Goal: Transaction & Acquisition: Purchase product/service

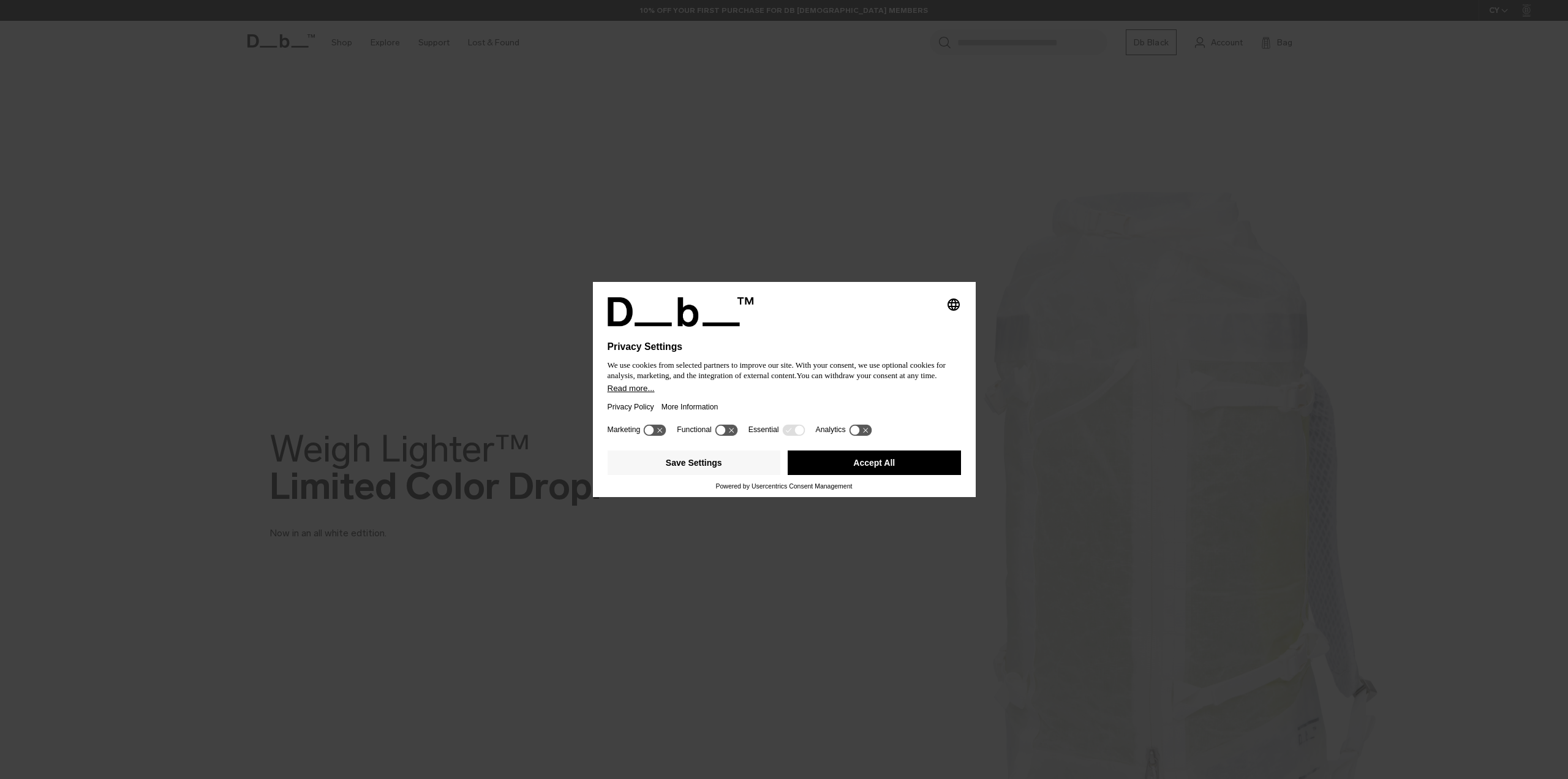
click at [851, 460] on button "Accept All" at bounding box center [874, 462] width 173 height 24
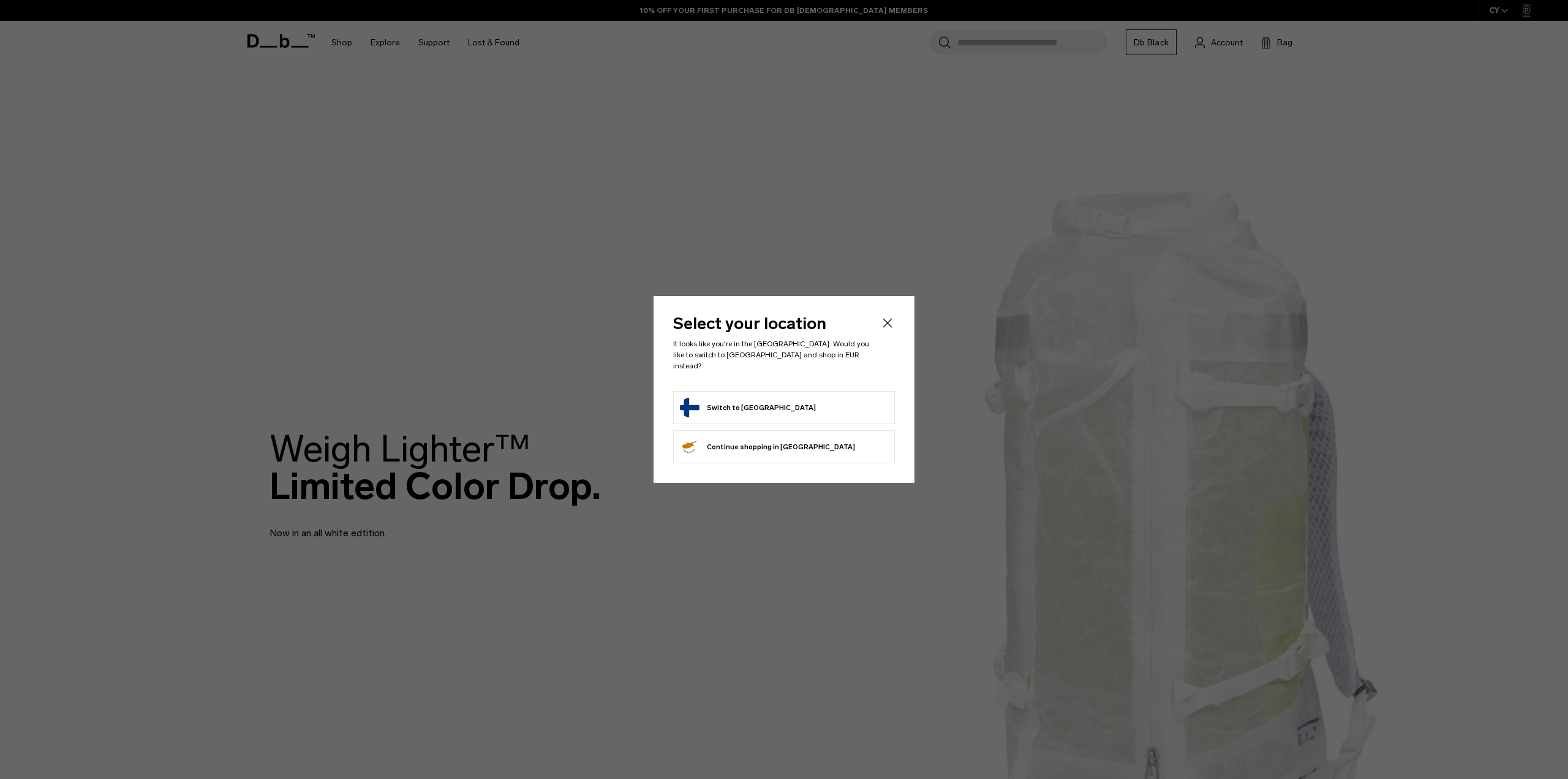
click at [711, 406] on button "Switch to Finland" at bounding box center [747, 407] width 136 height 20
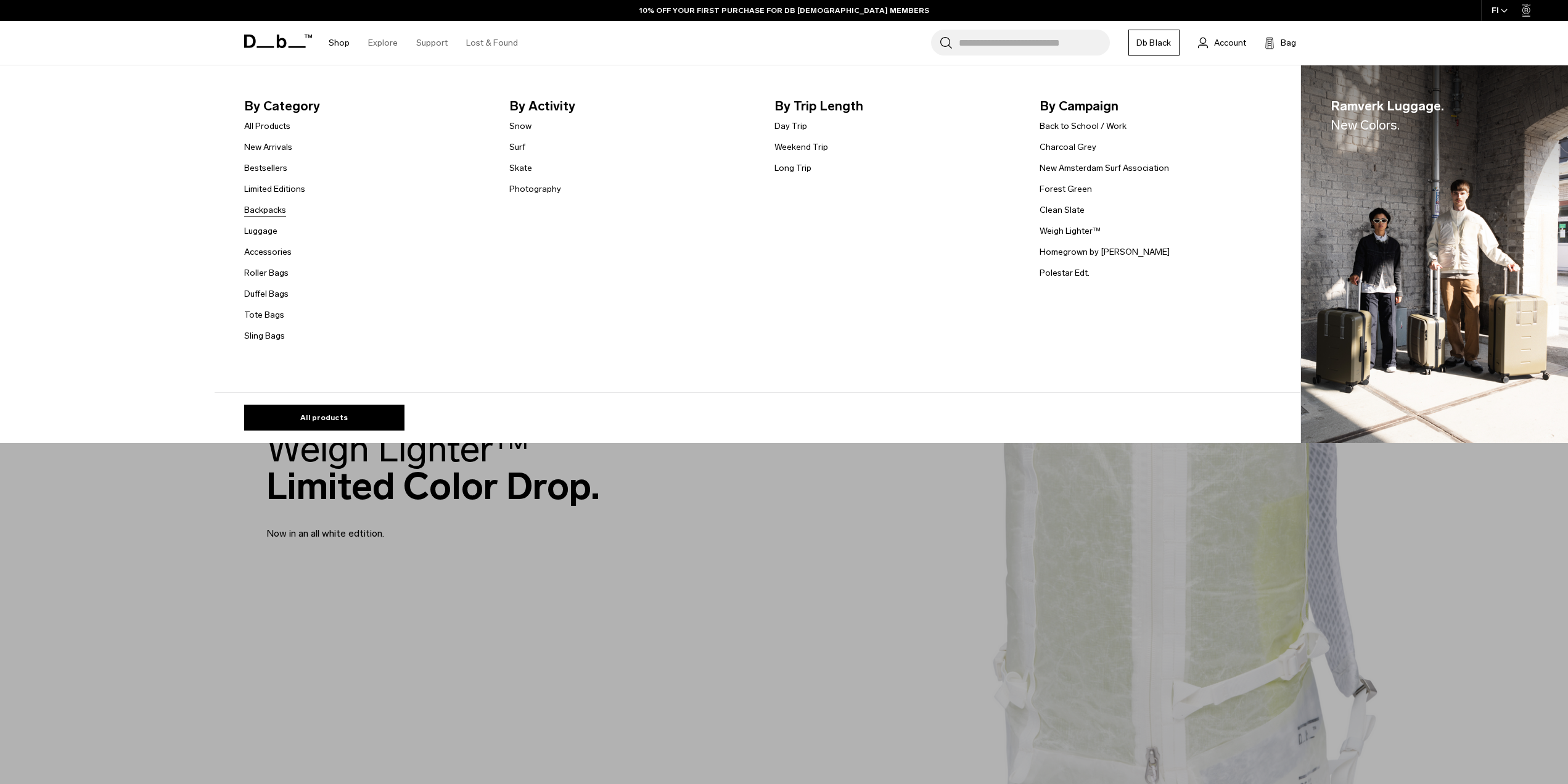
click at [283, 212] on link "Backpacks" at bounding box center [265, 210] width 42 height 13
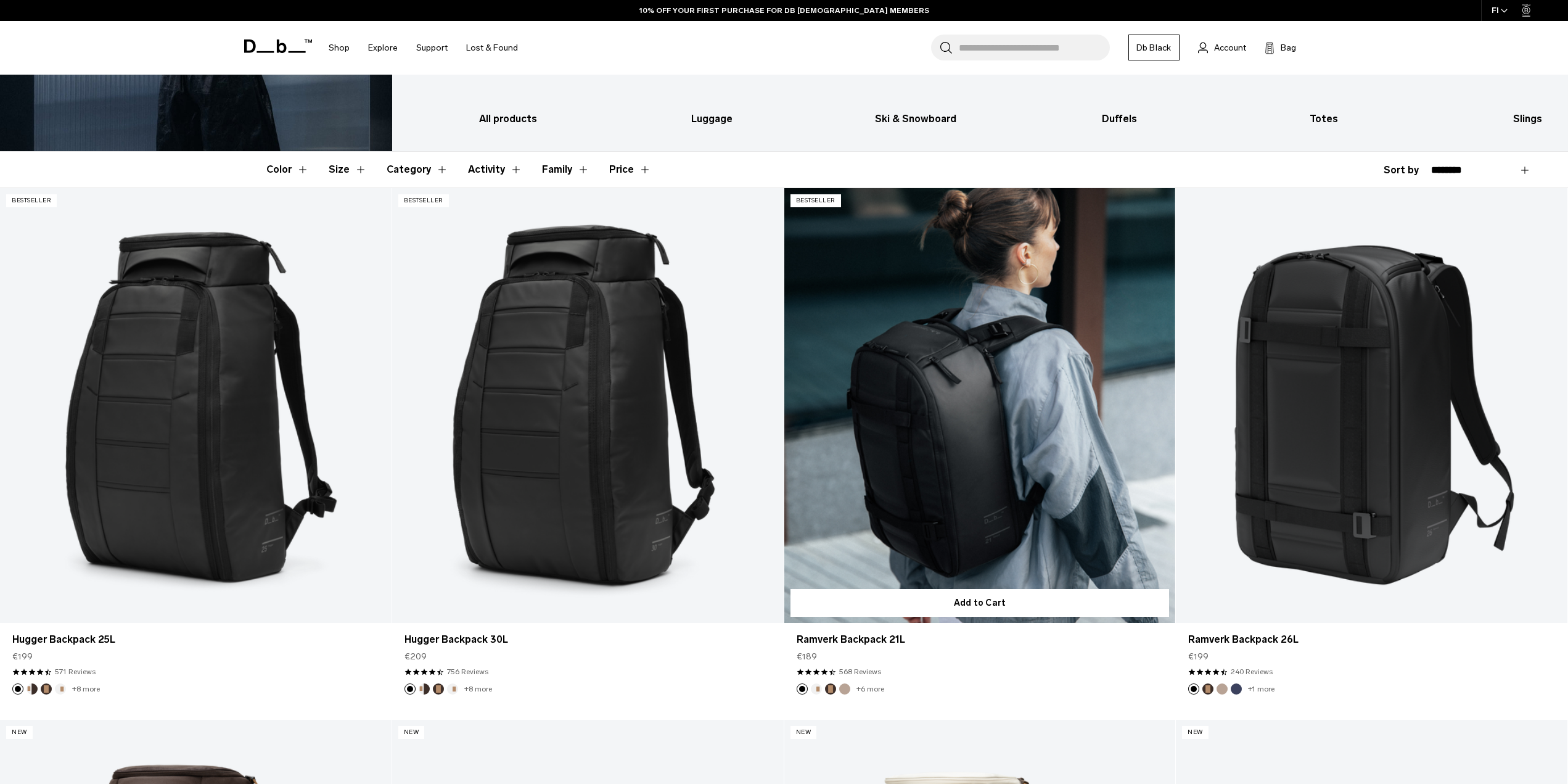
scroll to position [314, 0]
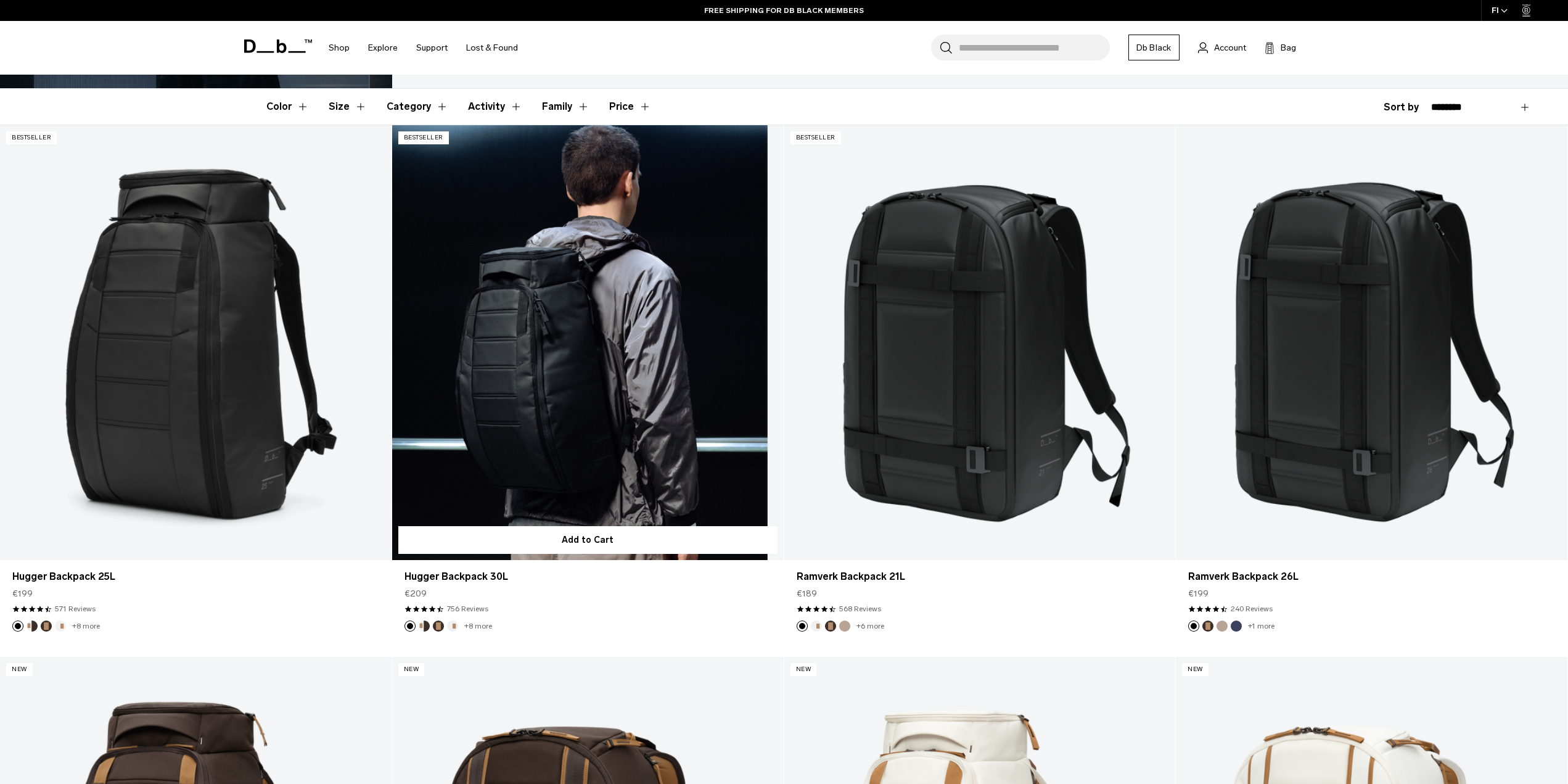
click at [584, 357] on link "Hugger Backpack 30L" at bounding box center [588, 343] width 391 height 435
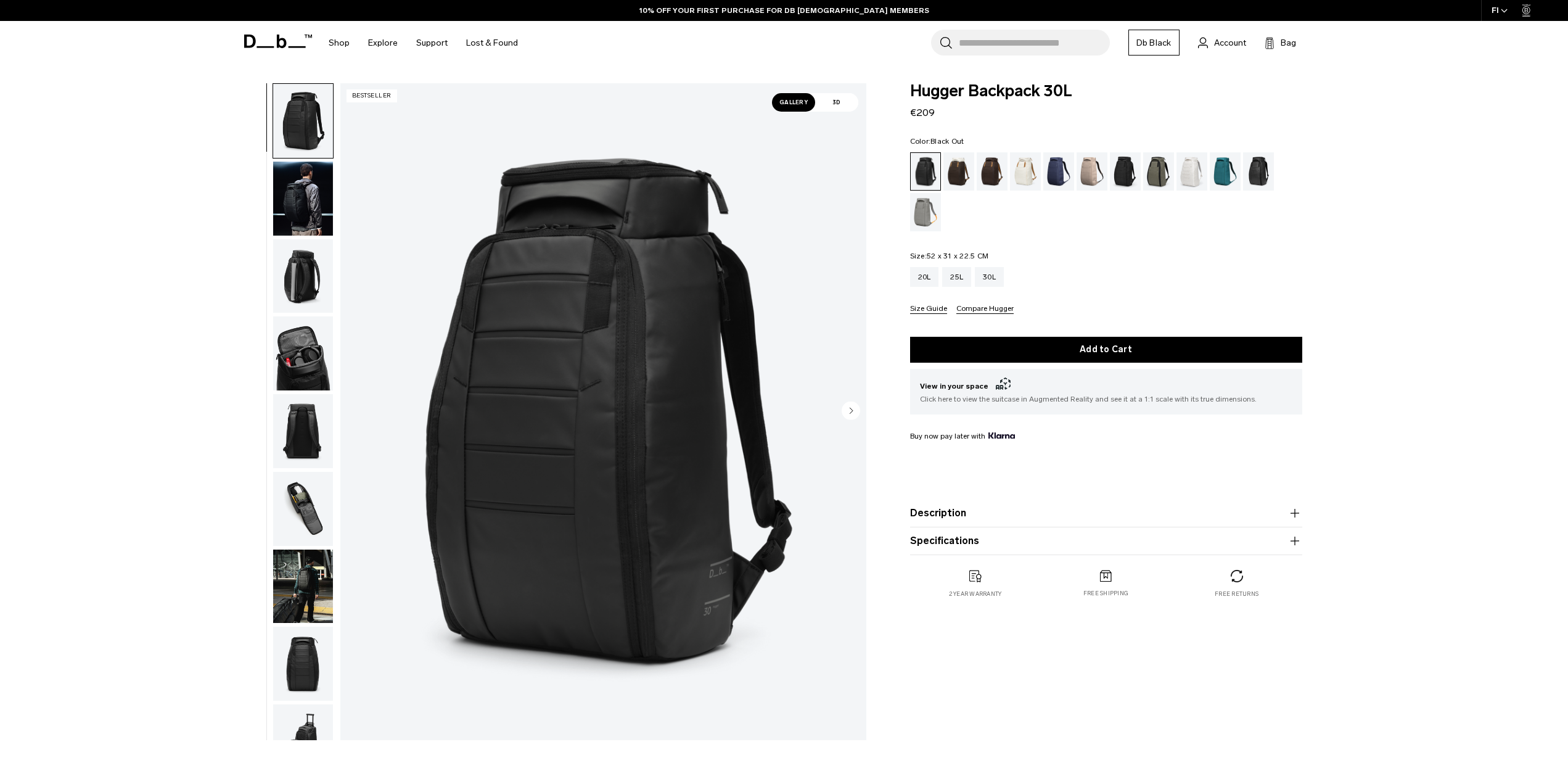
click at [301, 320] on img "button" at bounding box center [303, 354] width 60 height 74
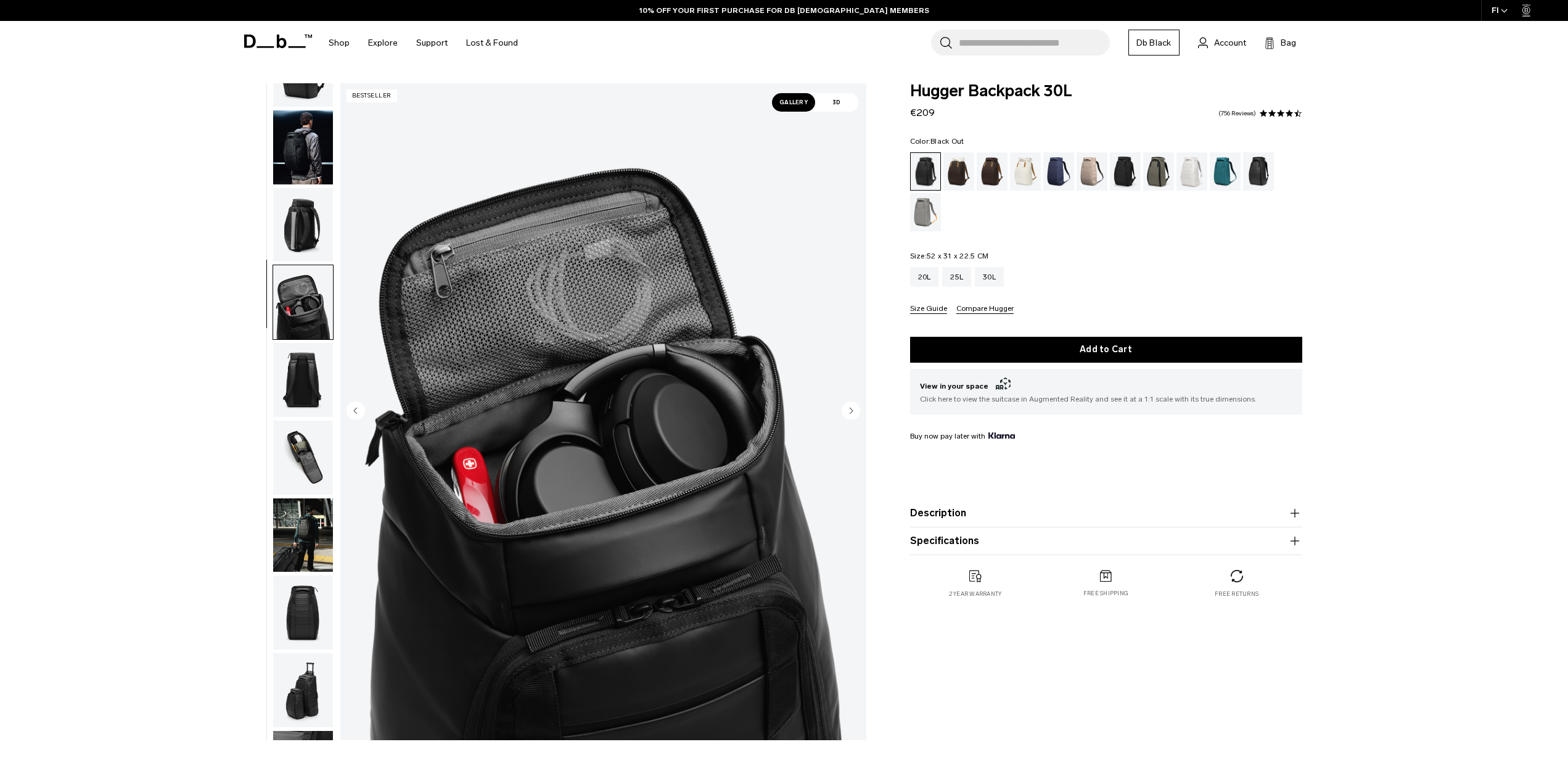
scroll to position [52, 0]
click at [304, 420] on img "button" at bounding box center [303, 457] width 60 height 74
